Goal: Information Seeking & Learning: Learn about a topic

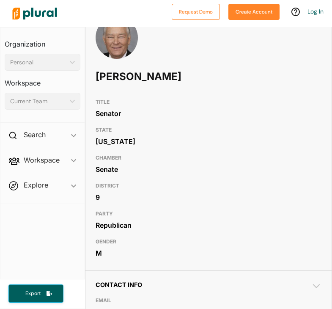
scroll to position [82, 0]
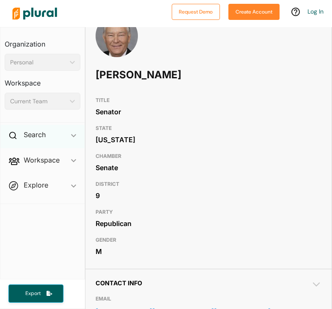
click at [73, 136] on icon "ic_keyboard_arrow_down" at bounding box center [73, 136] width 5 height 4
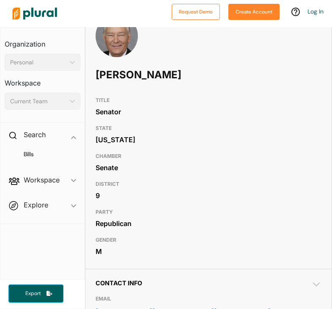
click at [72, 179] on span "Workspace ic_keyboard_arrow_down Members Bills Tags Saved Searches Activity" at bounding box center [42, 181] width 84 height 23
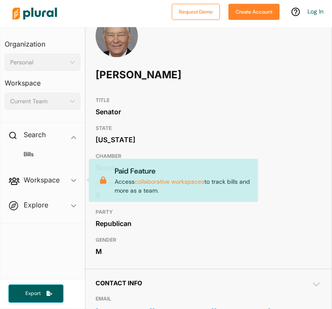
click at [69, 206] on span "Explore ic_keyboard_arrow_down Overview" at bounding box center [42, 206] width 84 height 23
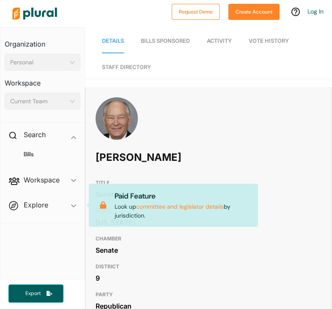
scroll to position [0, 0]
click at [217, 44] on link "Activity" at bounding box center [219, 41] width 25 height 24
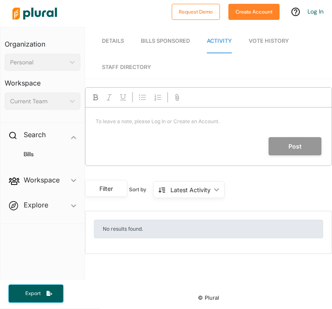
click at [267, 39] on span "Vote History" at bounding box center [269, 41] width 40 height 6
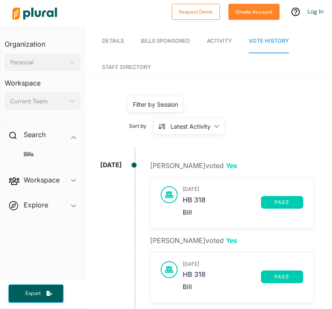
click at [114, 38] on span "Details" at bounding box center [113, 41] width 22 height 6
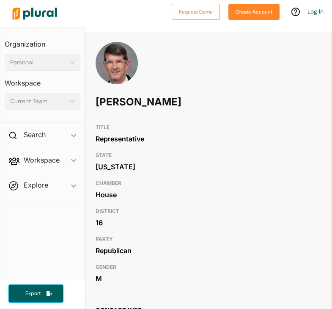
scroll to position [58, 0]
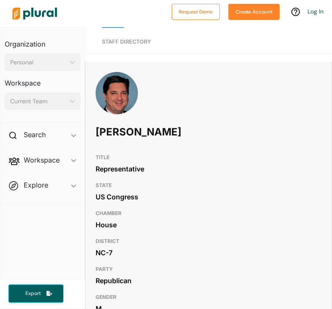
scroll to position [15, 0]
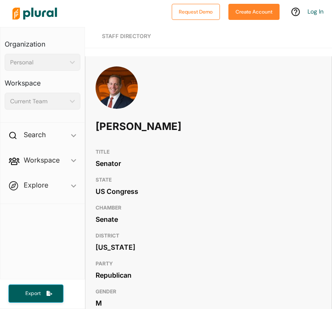
scroll to position [31, 0]
